Goal: Transaction & Acquisition: Subscribe to service/newsletter

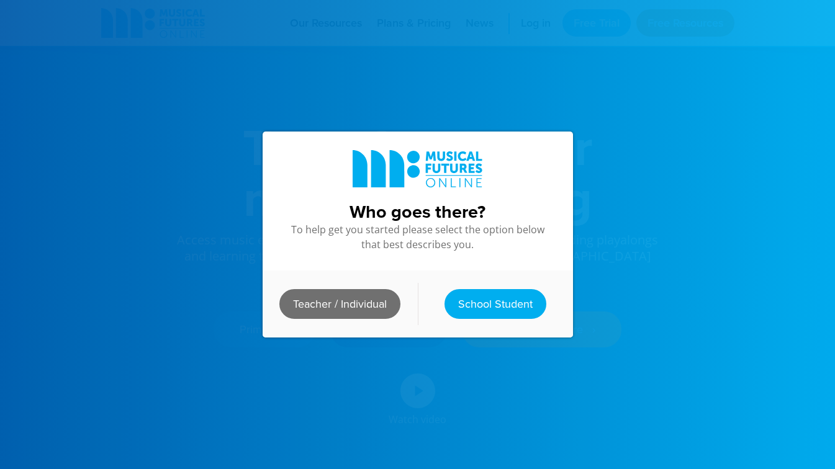
click at [312, 294] on link "Teacher / Individual" at bounding box center [339, 304] width 121 height 30
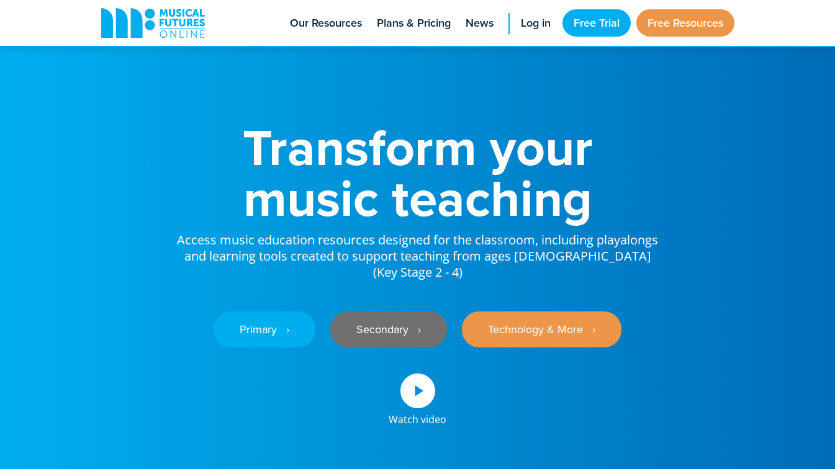
click at [377, 315] on link "Secondary ‎‏‏‎ ‎ ›" at bounding box center [388, 330] width 117 height 36
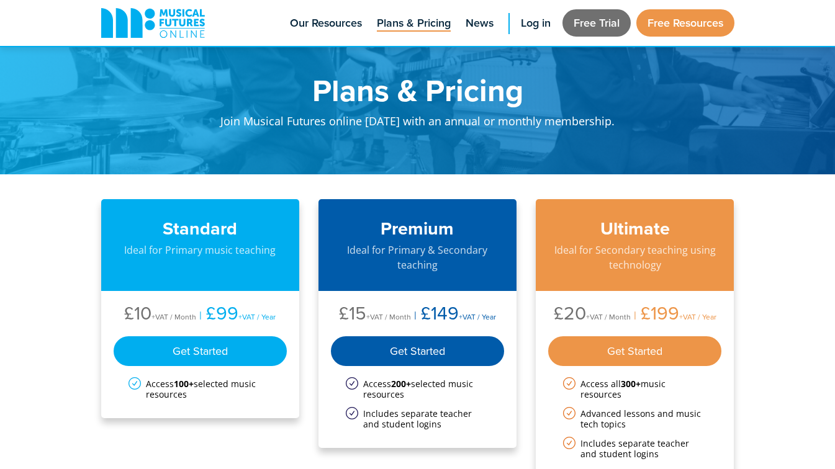
click at [574, 28] on link "Free Trial" at bounding box center [597, 22] width 68 height 27
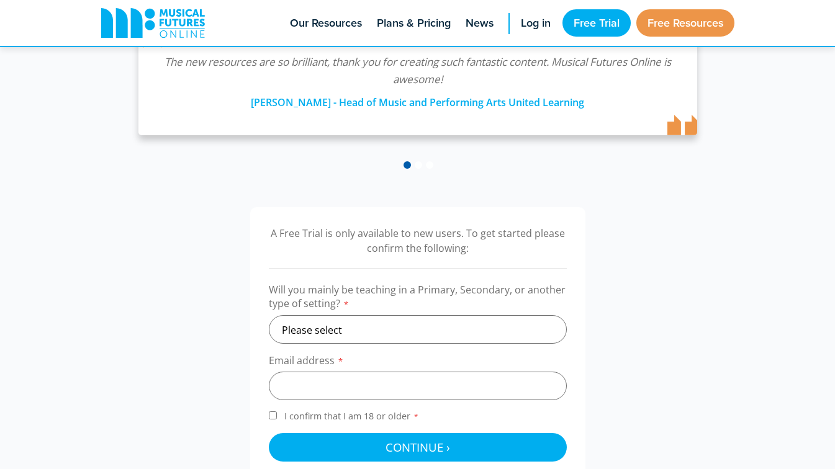
scroll to position [248, 0]
click at [417, 331] on select "Please select Primary Secondary Other" at bounding box center [418, 329] width 298 height 29
select select "secondary"
click at [269, 315] on select "Please select Primary Secondary Other" at bounding box center [418, 329] width 298 height 29
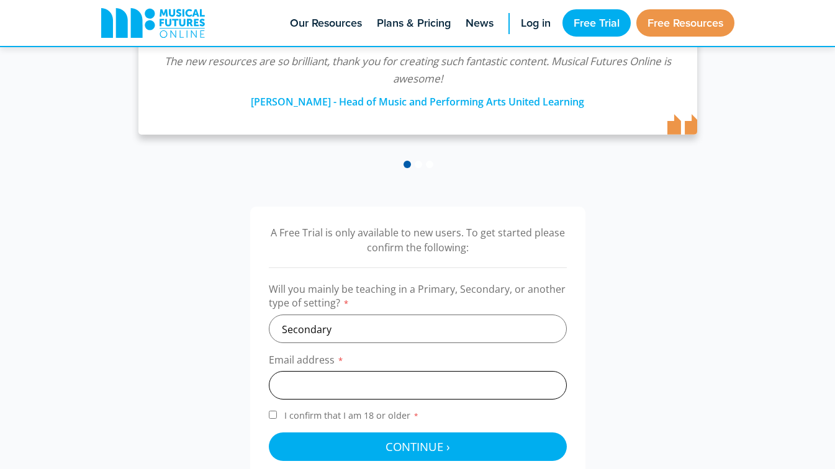
click at [386, 385] on input "email" at bounding box center [418, 385] width 298 height 29
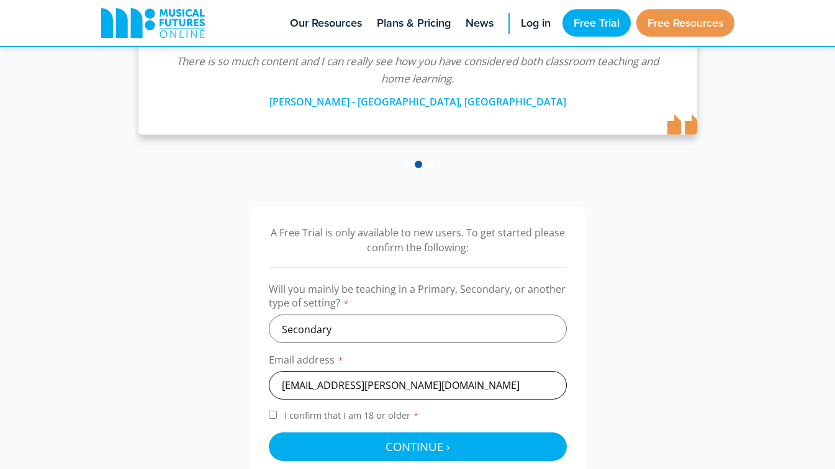
type input "una.murphy@fhs-nw1.org.uk"
click at [605, 388] on div "A Free Trial is only available to new users. To get started please confirm the …" at bounding box center [418, 343] width 658 height 273
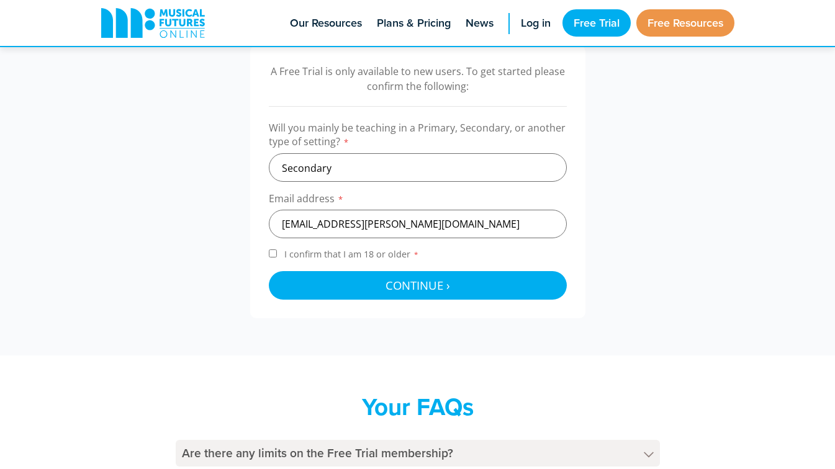
scroll to position [435, 0]
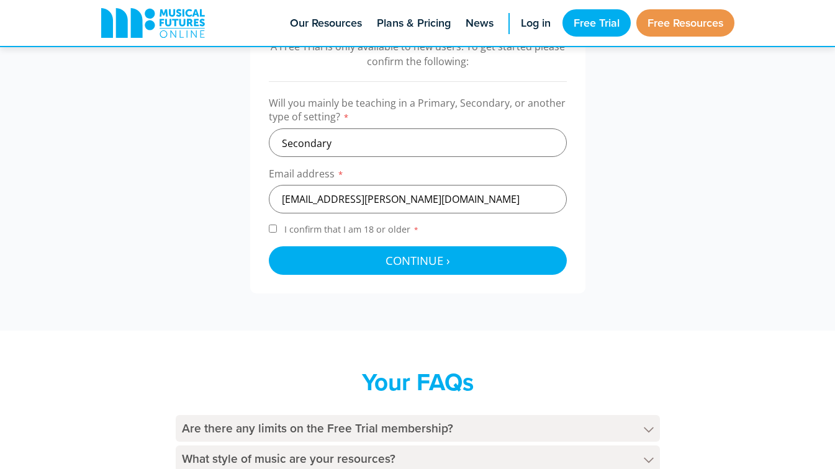
click at [268, 227] on div "A Free Trial is only available to new users. To get started please confirm the …" at bounding box center [417, 156] width 335 height 273
click at [273, 229] on input "I confirm that I am 18 or older *" at bounding box center [273, 229] width 8 height 8
checkbox input "true"
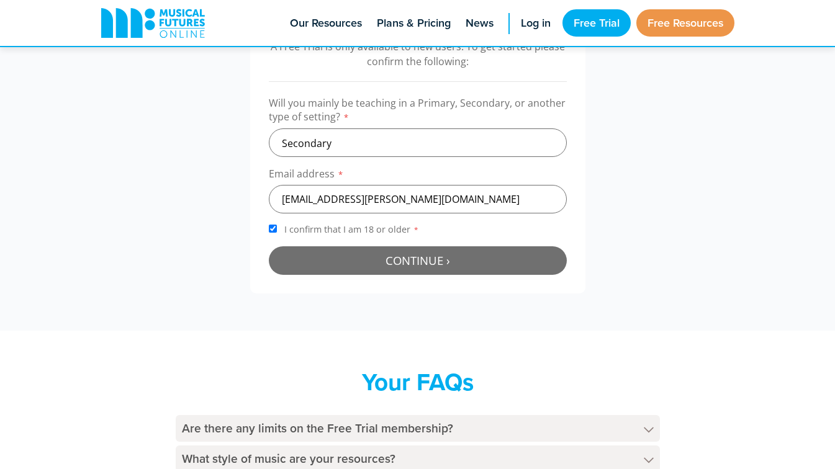
click at [330, 268] on button "Continue › Checking your details..." at bounding box center [418, 260] width 298 height 29
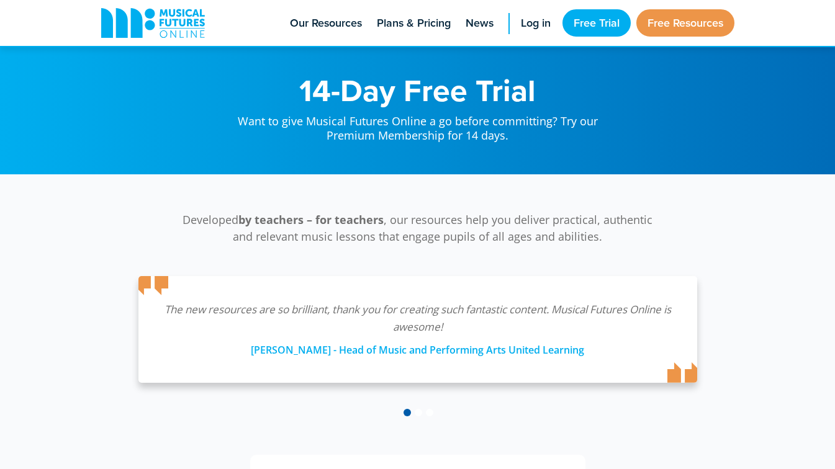
scroll to position [405, 0]
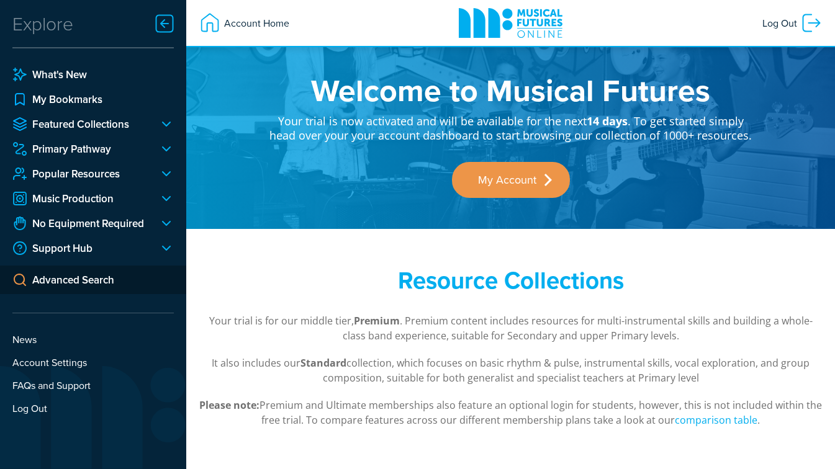
click at [165, 222] on div at bounding box center [161, 223] width 25 height 15
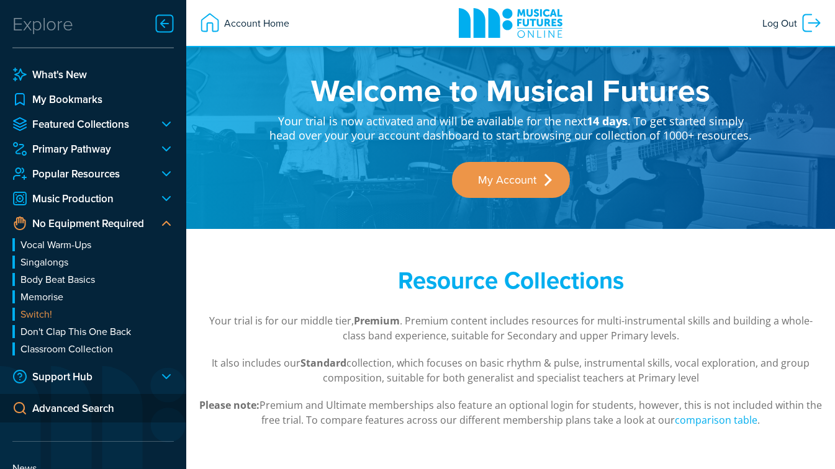
click at [38, 314] on link "Switch!" at bounding box center [92, 314] width 161 height 13
